Goal: Transaction & Acquisition: Book appointment/travel/reservation

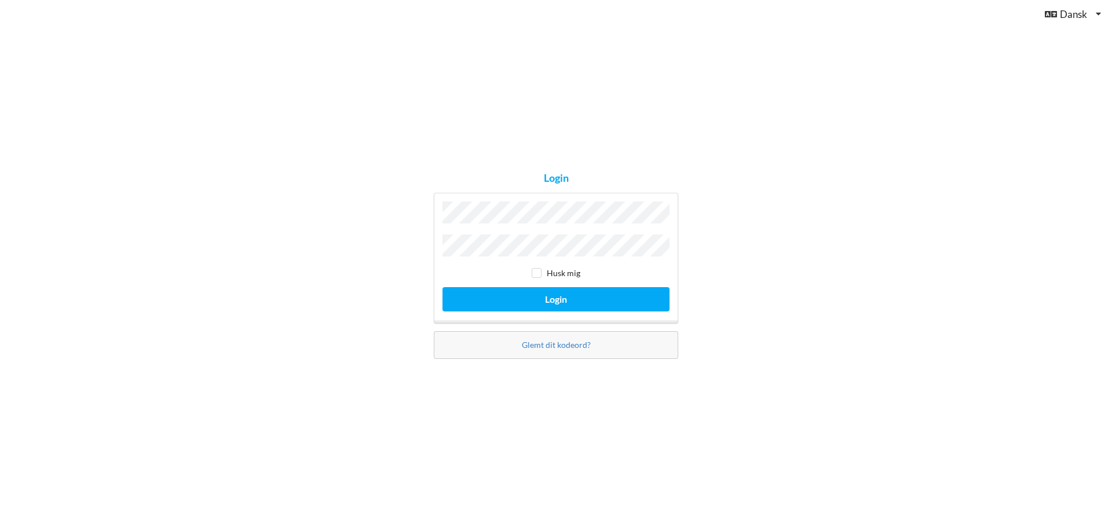
click at [443, 287] on button "Login" at bounding box center [556, 299] width 227 height 24
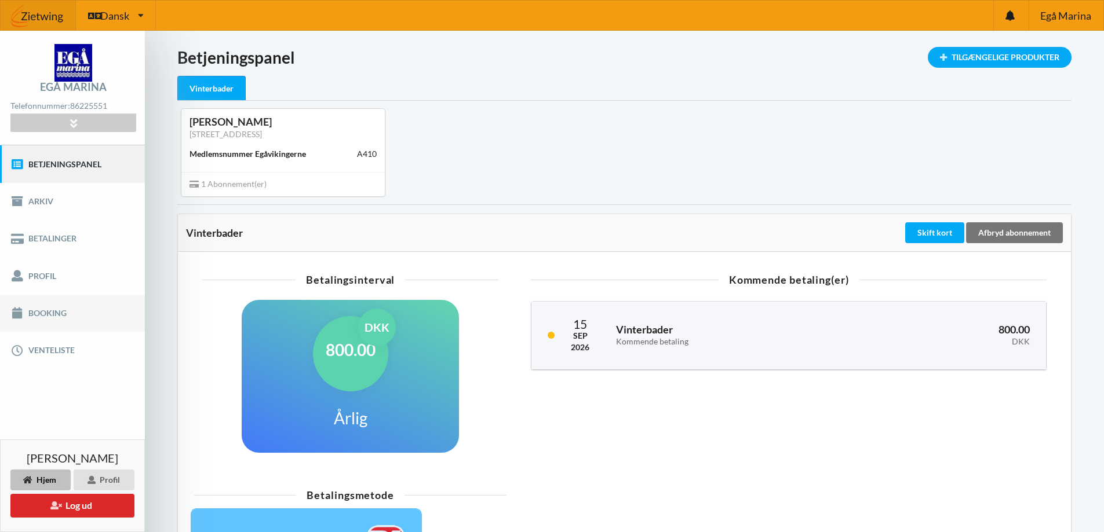
click at [50, 315] on link "Booking" at bounding box center [72, 313] width 145 height 37
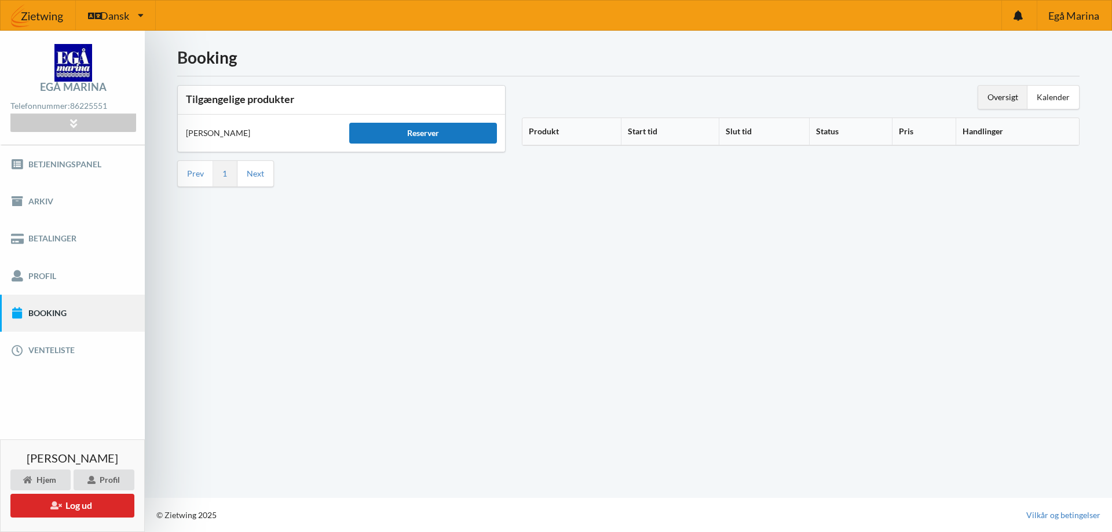
click at [426, 135] on div "Reserver" at bounding box center [422, 133] width 147 height 21
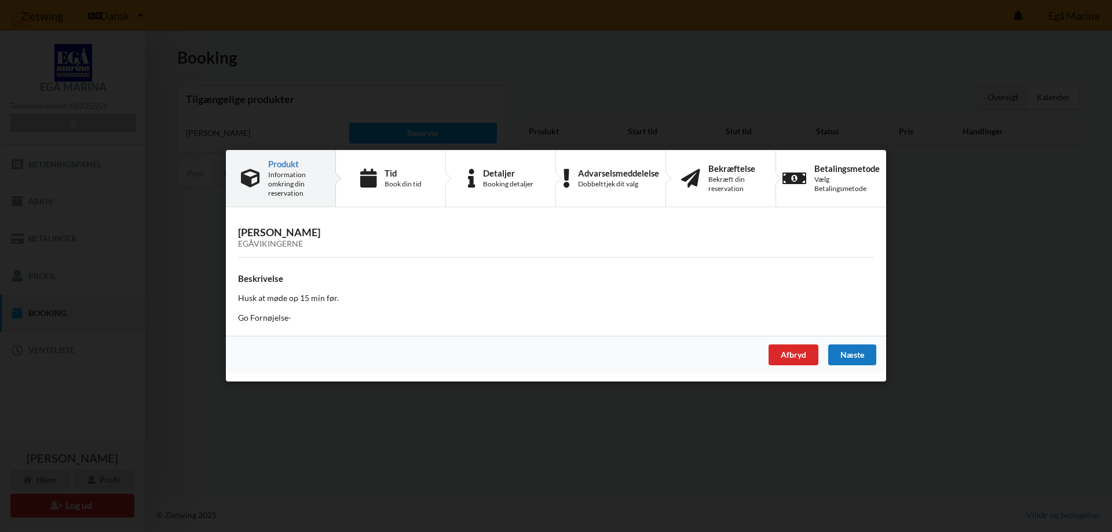
click at [854, 353] on div "Næste" at bounding box center [852, 355] width 48 height 21
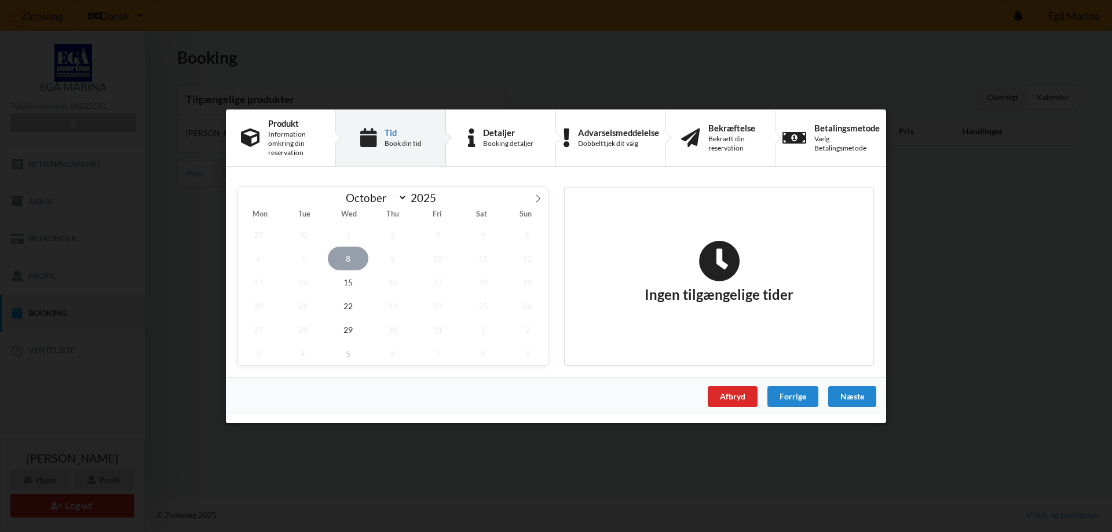
click at [351, 260] on span "8" at bounding box center [348, 258] width 41 height 24
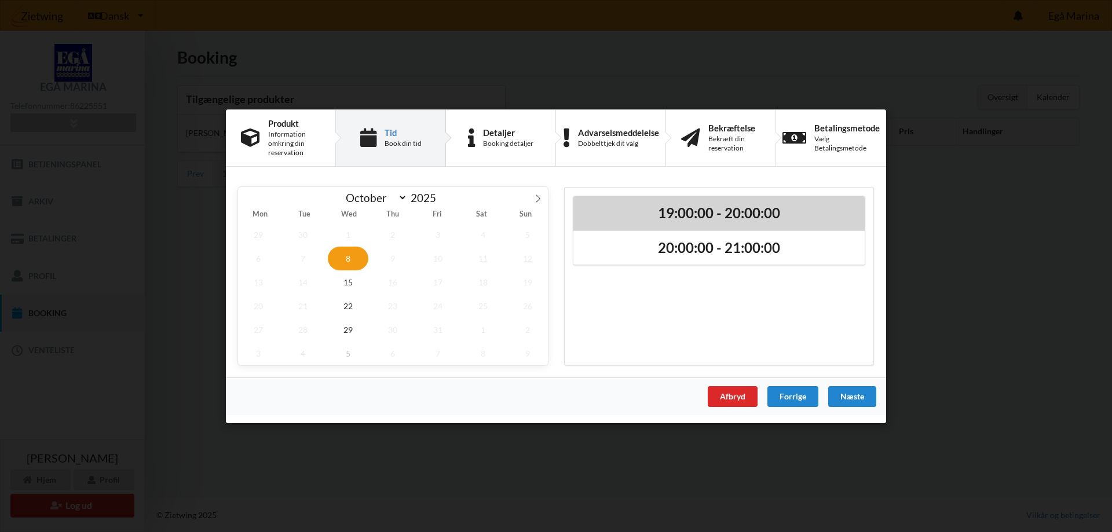
click at [726, 212] on h2 "19:00:00 - 20:00:00" at bounding box center [719, 213] width 275 height 18
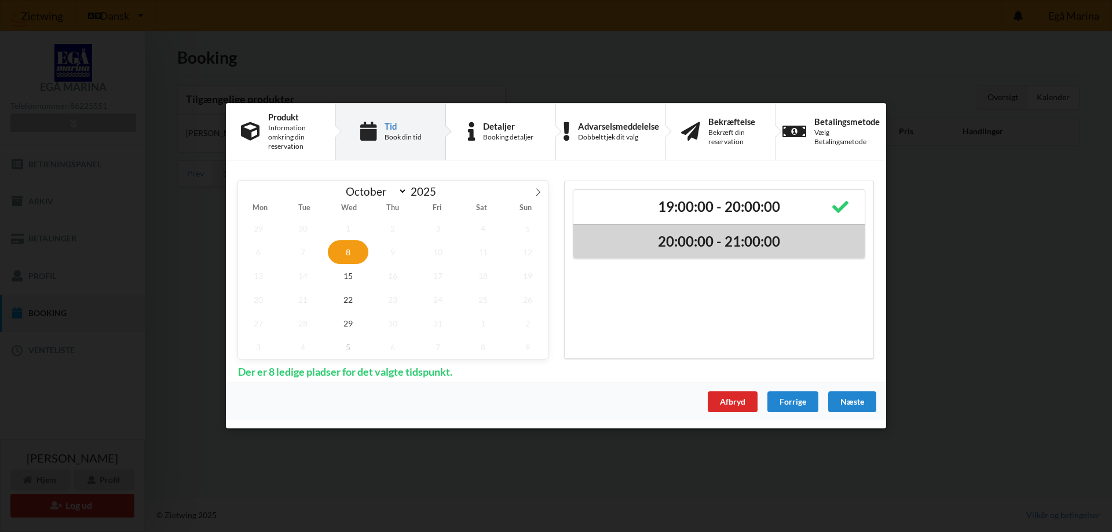
click at [714, 242] on h2 "20:00:00 - 21:00:00" at bounding box center [719, 242] width 275 height 18
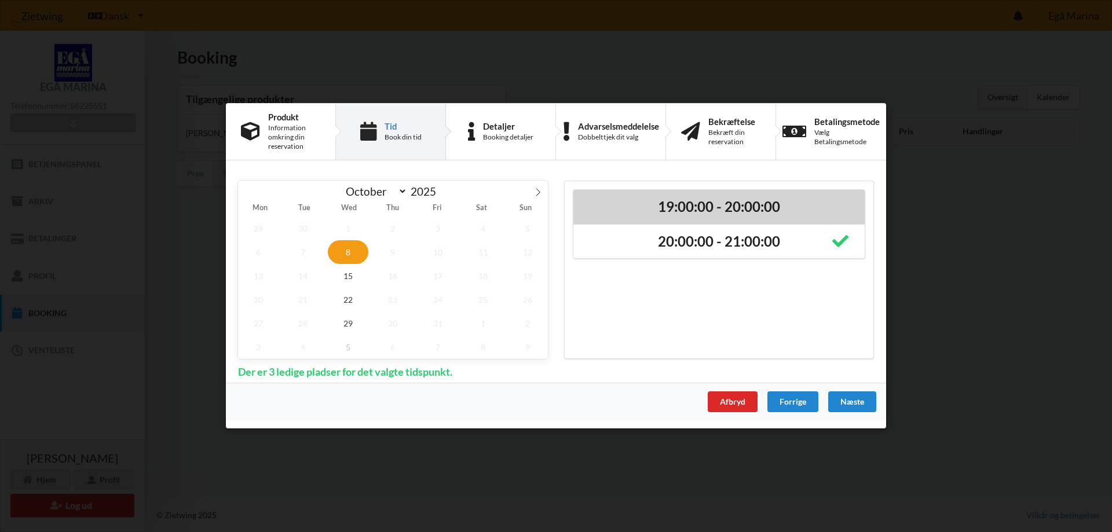
click at [725, 214] on h2 "19:00:00 - 20:00:00" at bounding box center [719, 207] width 275 height 18
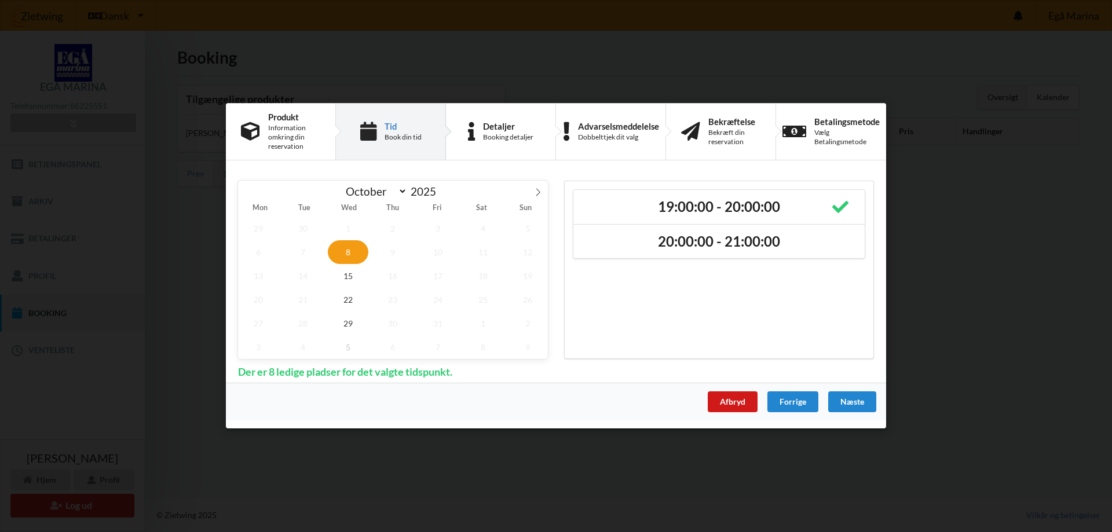
click at [730, 404] on div "Afbryd" at bounding box center [733, 402] width 50 height 21
